Goal: Task Accomplishment & Management: Manage account settings

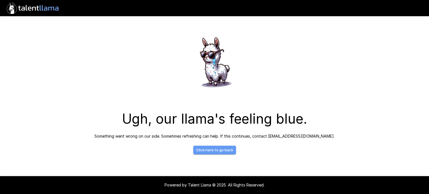
click at [225, 151] on link "Click here to go back" at bounding box center [214, 150] width 43 height 9
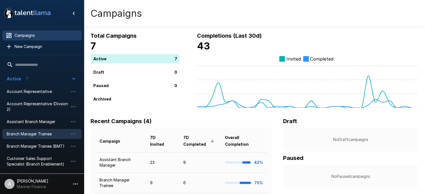
click at [30, 134] on span "Branch Manager Trainee" at bounding box center [37, 134] width 61 height 6
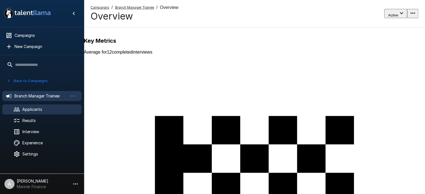
click at [36, 110] on span "Applicants" at bounding box center [49, 110] width 55 height 6
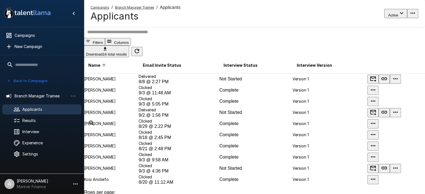
click at [19, 80] on button "Back to Campaigns" at bounding box center [28, 81] width 44 height 9
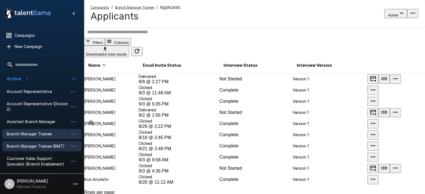
click at [39, 146] on span "Branch Manager Trainee (BMT)" at bounding box center [37, 147] width 61 height 6
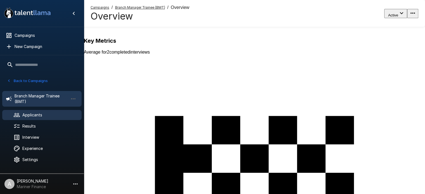
click at [31, 113] on span "Applicants" at bounding box center [49, 115] width 55 height 6
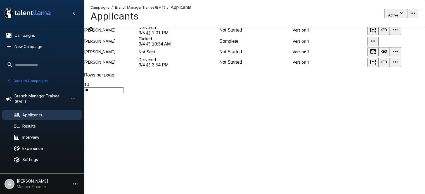
scroll to position [87, 0]
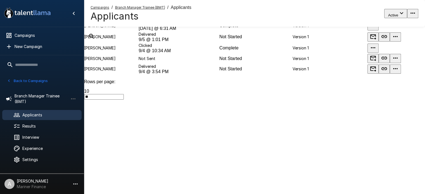
click at [399, 61] on icon "button" at bounding box center [395, 58] width 7 height 7
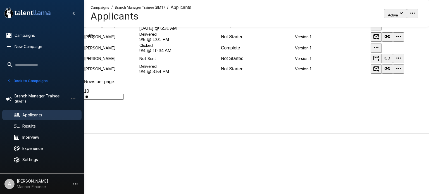
click at [338, 107] on div at bounding box center [214, 107] width 429 height 0
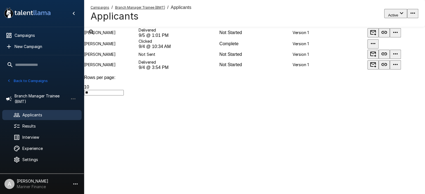
scroll to position [83, 0]
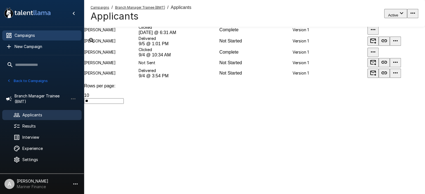
click at [27, 35] on span "Campaigns" at bounding box center [46, 36] width 63 height 6
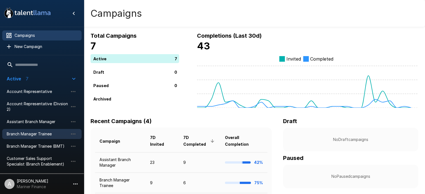
click at [38, 135] on span "Branch Manager Trainee" at bounding box center [37, 134] width 61 height 6
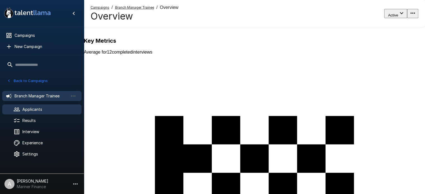
click at [34, 111] on span "Applicants" at bounding box center [49, 110] width 55 height 6
